Goal: Transaction & Acquisition: Download file/media

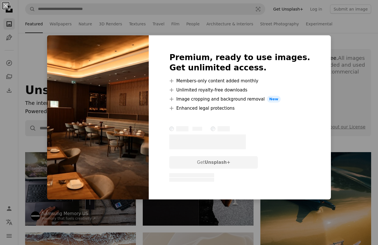
scroll to position [1001, 0]
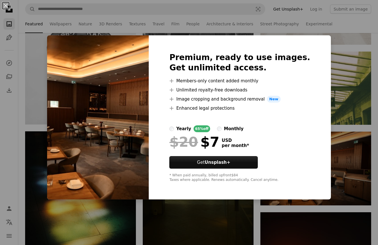
click at [218, 198] on div "Premium, ready to use images. Get unlimited access. A plus sign Members-only co…" at bounding box center [240, 117] width 182 height 164
drag, startPoint x: 236, startPoint y: 209, endPoint x: 250, endPoint y: 193, distance: 20.6
click at [236, 208] on div "An X shape Premium, ready to use images. Get unlimited access. A plus sign Memb…" at bounding box center [189, 122] width 378 height 245
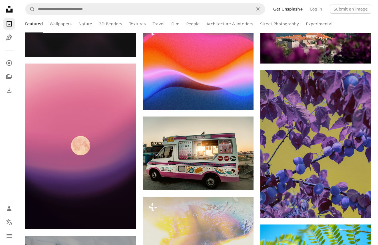
scroll to position [6301, 0]
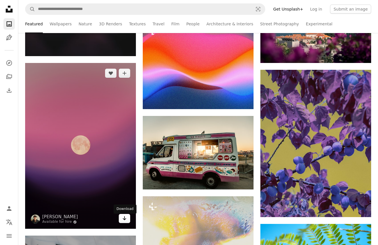
click at [123, 220] on icon "Download" at bounding box center [125, 218] width 4 height 4
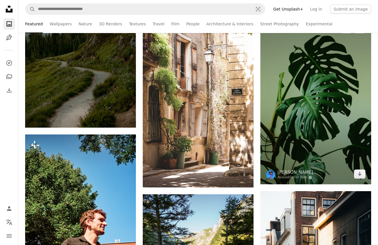
scroll to position [7168, 0]
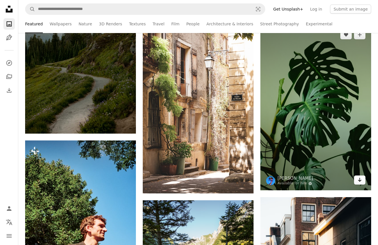
click at [357, 181] on icon "Arrow pointing down" at bounding box center [359, 180] width 5 height 7
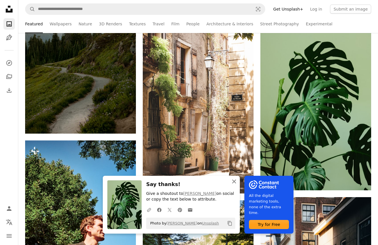
click at [233, 181] on icon "button" at bounding box center [234, 182] width 4 height 4
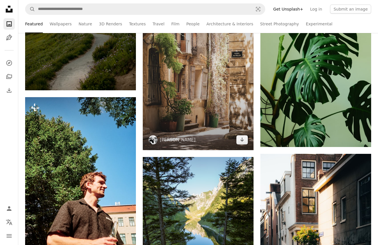
scroll to position [7212, 0]
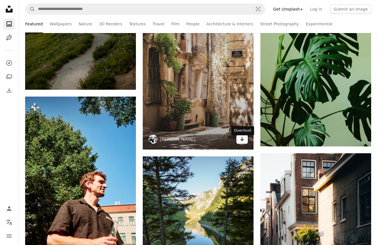
click at [246, 144] on link "Arrow pointing down" at bounding box center [241, 139] width 11 height 9
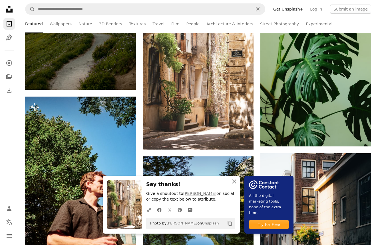
click at [233, 181] on icon "An X shape" at bounding box center [233, 181] width 7 height 7
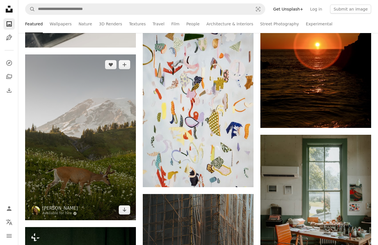
scroll to position [8827, 0]
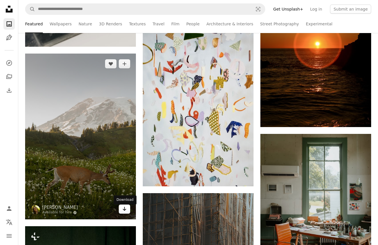
click at [126, 212] on icon "Arrow pointing down" at bounding box center [124, 209] width 5 height 7
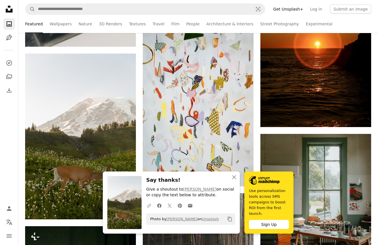
scroll to position [8827, 0]
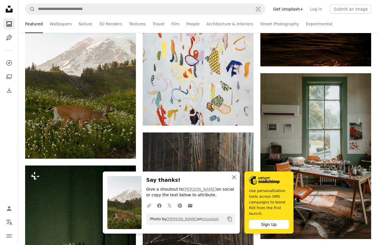
click at [231, 177] on icon "An X shape" at bounding box center [233, 177] width 7 height 7
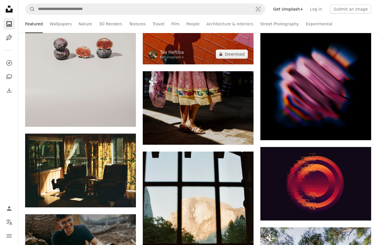
scroll to position [9440, 0]
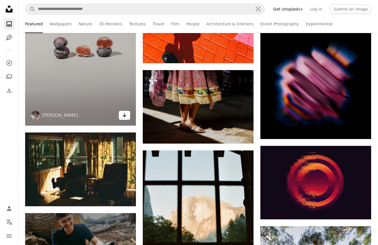
click at [123, 117] on icon "Download" at bounding box center [125, 115] width 4 height 4
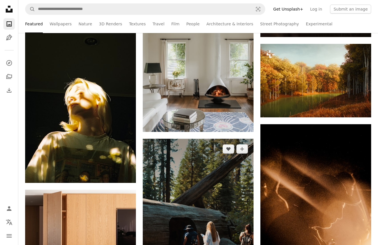
scroll to position [10959, 0]
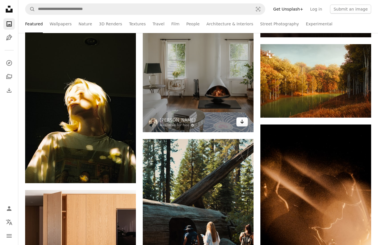
click at [244, 124] on link "Arrow pointing down" at bounding box center [241, 121] width 11 height 9
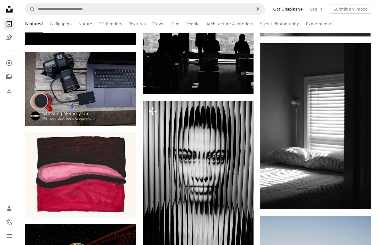
scroll to position [13088, 0]
